Goal: Information Seeking & Learning: Learn about a topic

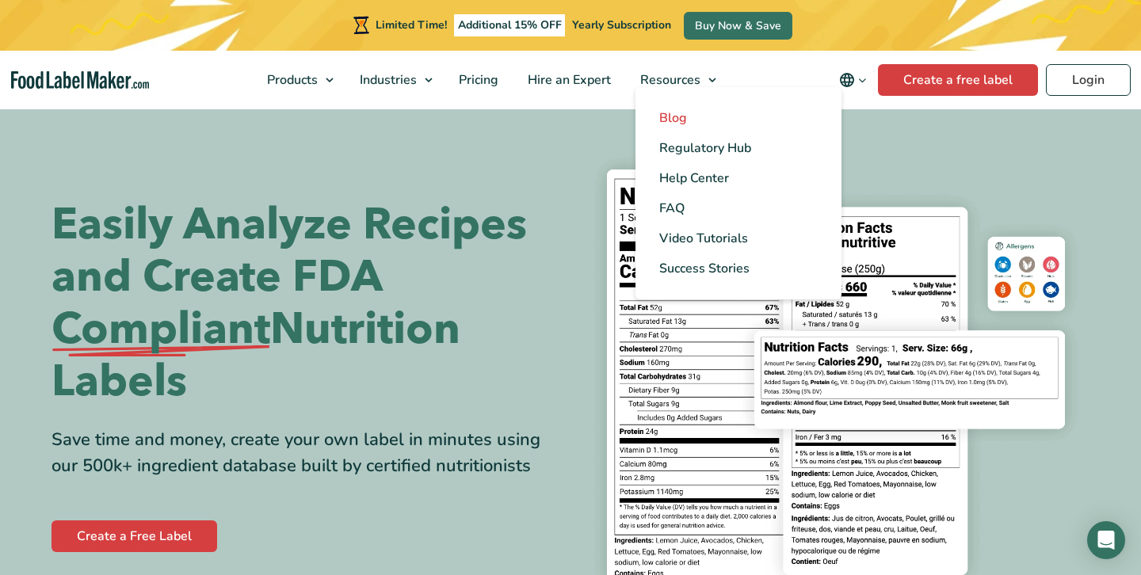
click at [668, 107] on link "Blog" at bounding box center [739, 118] width 206 height 30
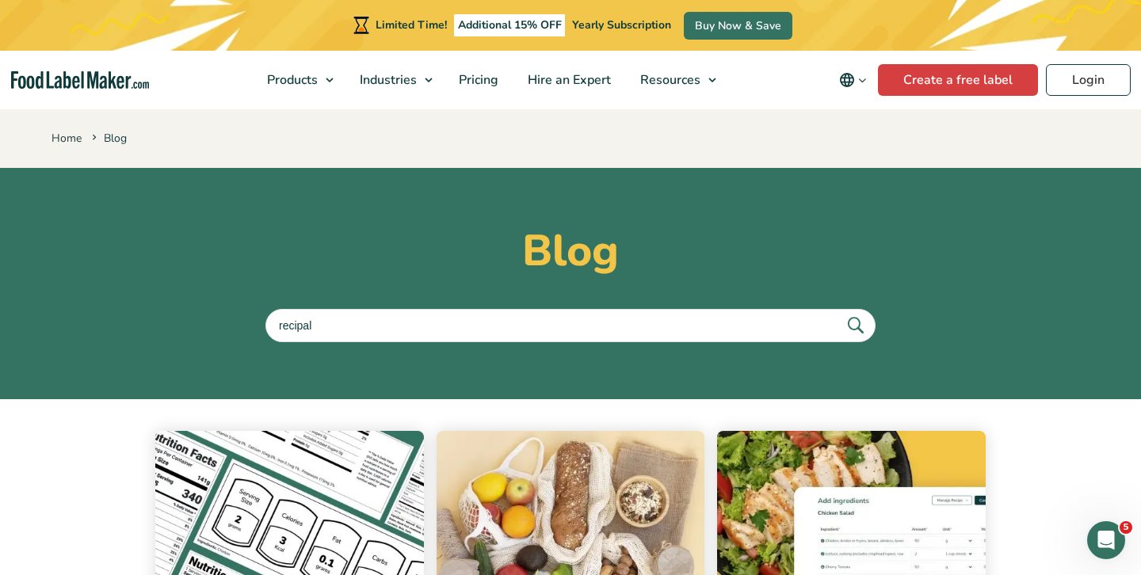
type input "recipal"
click at [838, 312] on button "submit" at bounding box center [854, 325] width 33 height 26
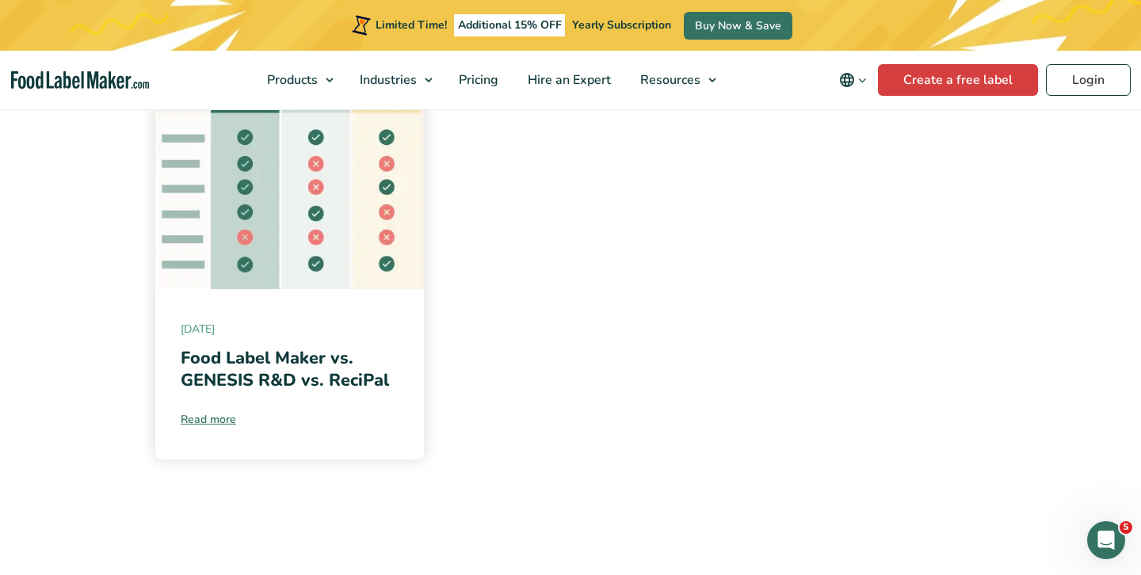
scroll to position [380, 0]
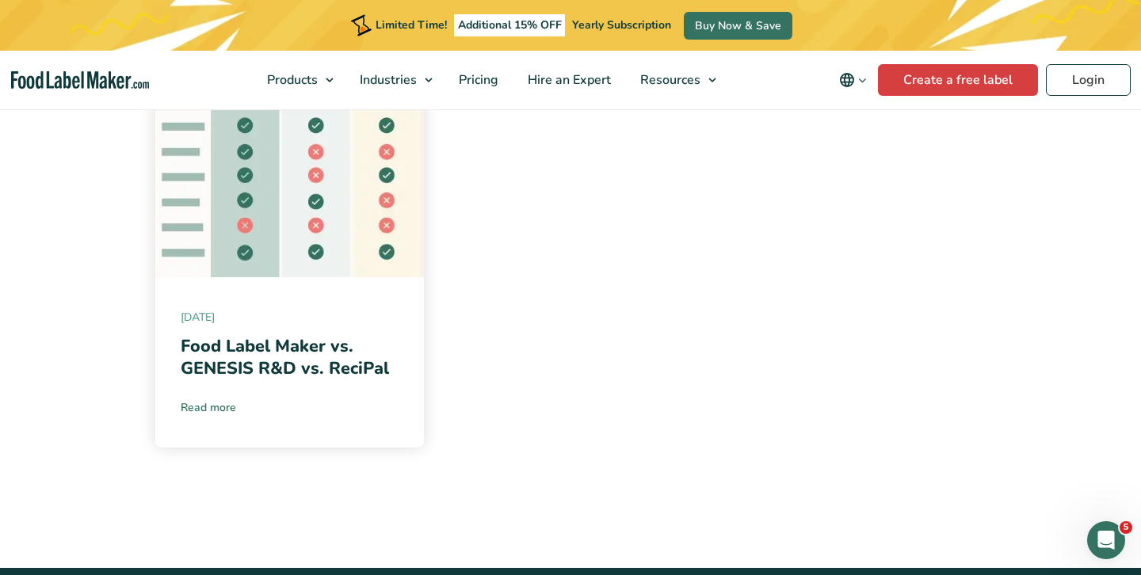
click at [217, 406] on link "Read more" at bounding box center [290, 407] width 218 height 17
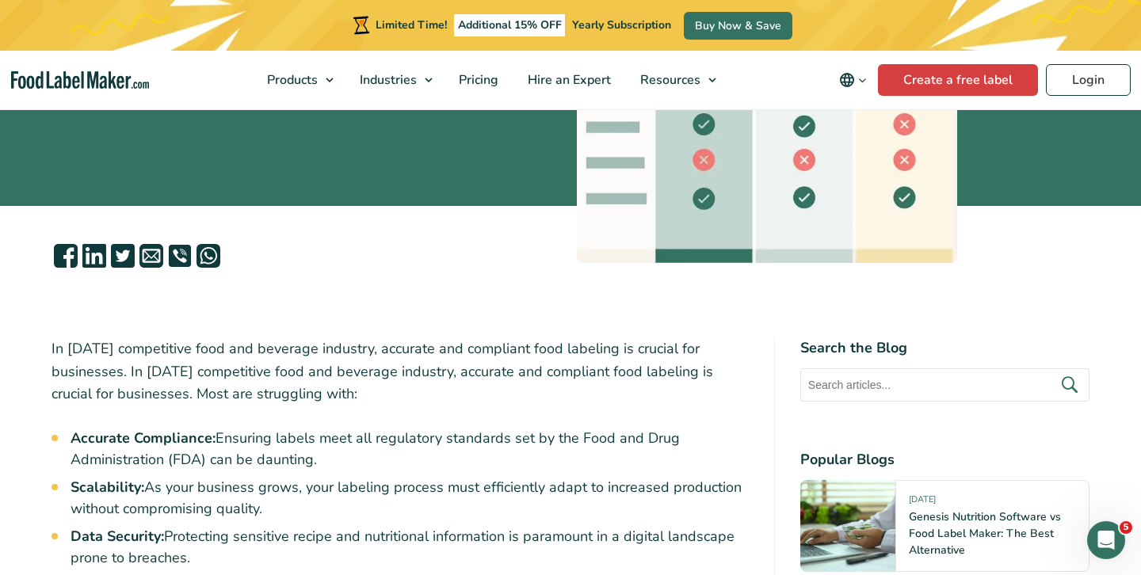
scroll to position [392, 0]
